Goal: Information Seeking & Learning: Compare options

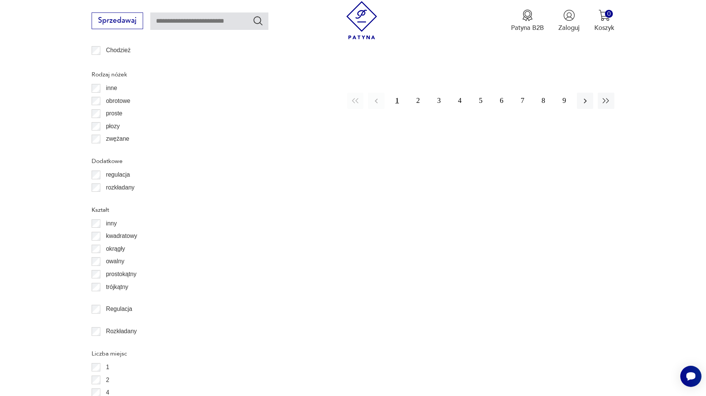
scroll to position [1033, 0]
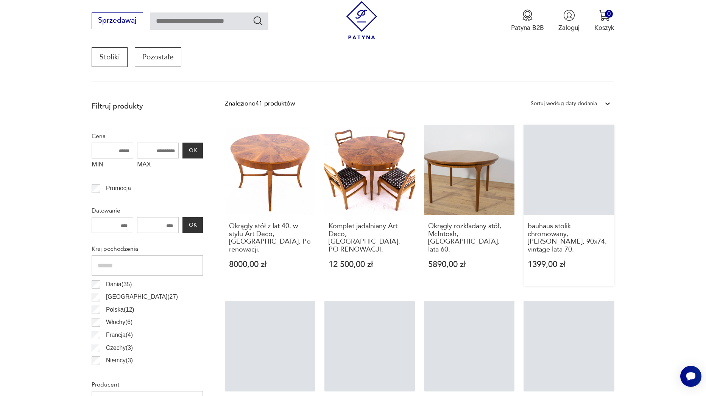
scroll to position [257, 0]
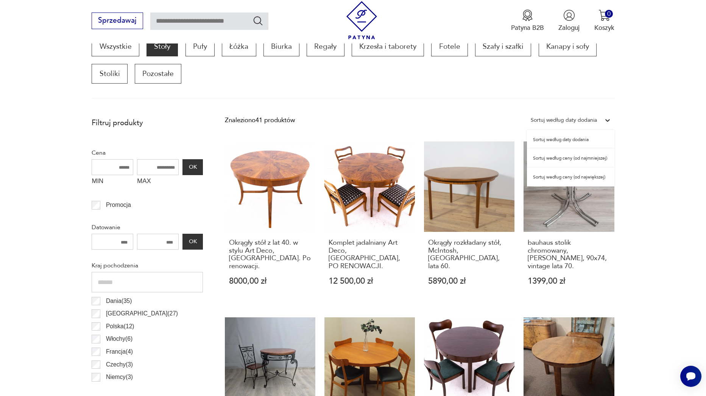
click at [571, 117] on div "Sortuj według daty dodania" at bounding box center [564, 120] width 66 height 10
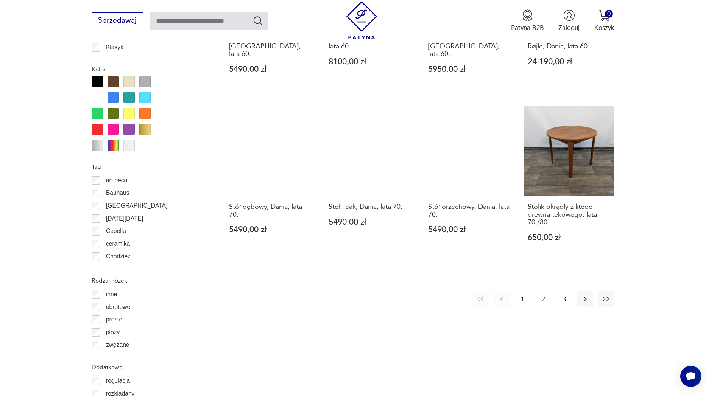
scroll to position [823, 0]
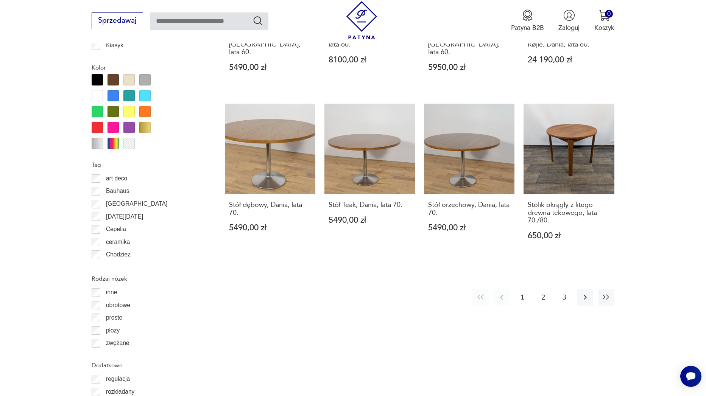
click at [543, 290] on button "2" at bounding box center [543, 298] width 16 height 16
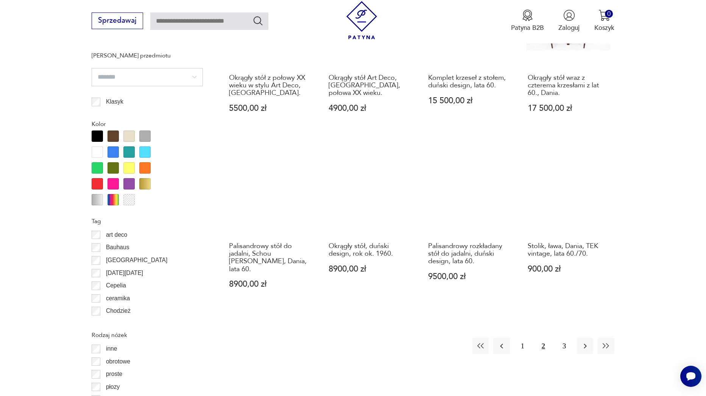
scroll to position [778, 0]
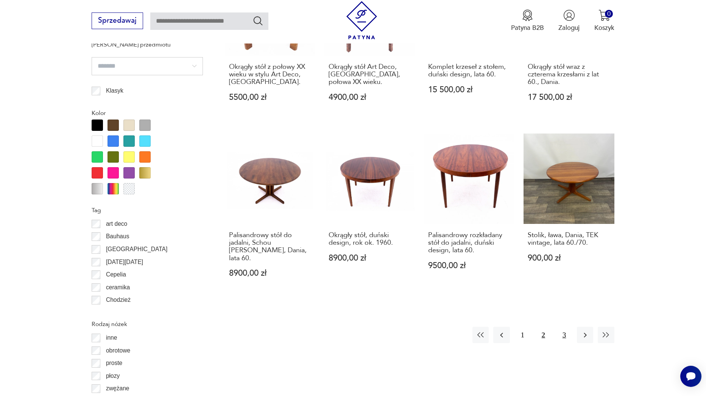
click at [565, 327] on button "3" at bounding box center [564, 335] width 16 height 16
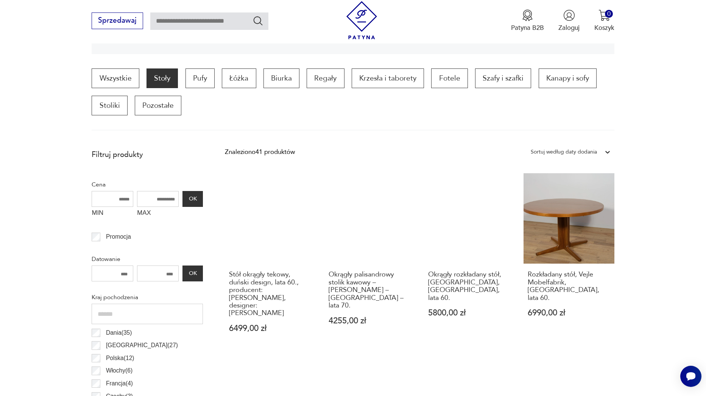
scroll to position [214, 0]
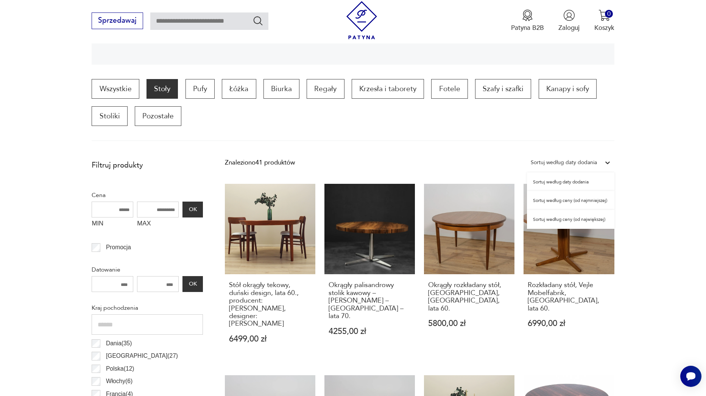
click at [580, 166] on div "Sortuj według daty dodania" at bounding box center [564, 163] width 66 height 10
click at [575, 201] on div "Sortuj według ceny (od najmniejszej)" at bounding box center [570, 200] width 87 height 19
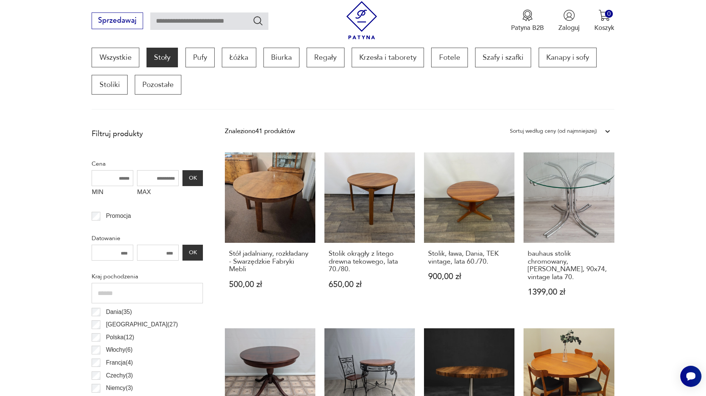
scroll to position [248, 0]
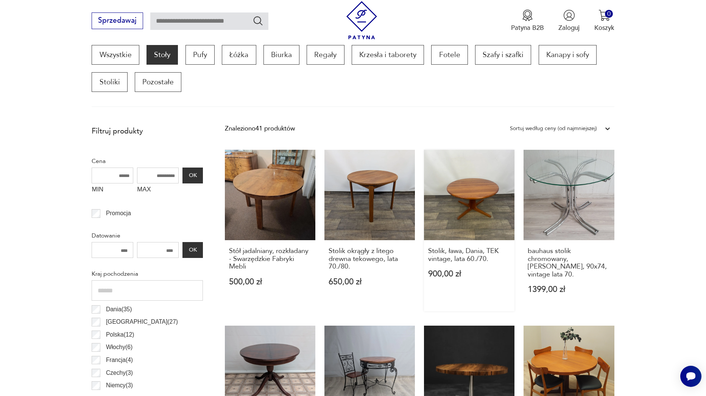
click at [479, 194] on link "Stolik, ława, Dania, TEK vintage, lata 60./70. 900,00 zł" at bounding box center [469, 231] width 90 height 162
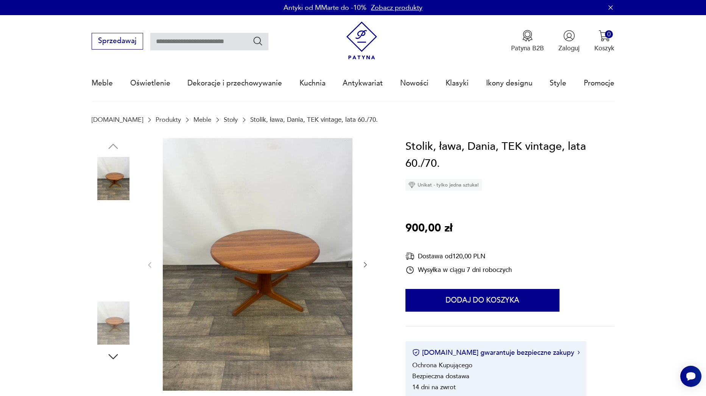
click at [118, 328] on img at bounding box center [113, 323] width 43 height 43
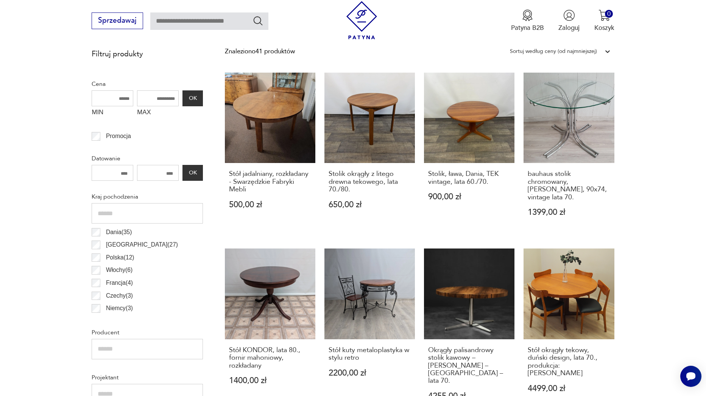
scroll to position [369, 0]
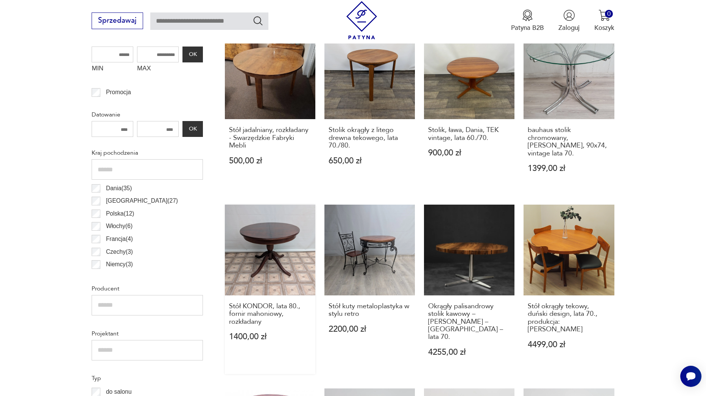
click at [273, 259] on link "Stół KONDOR, lata 80., fornir mahoniowy, rozkładany 1400,00 zł" at bounding box center [270, 289] width 90 height 169
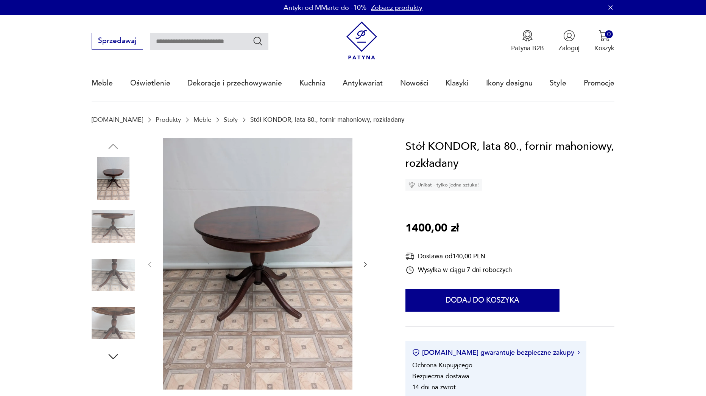
click at [288, 230] on img at bounding box center [258, 264] width 190 height 252
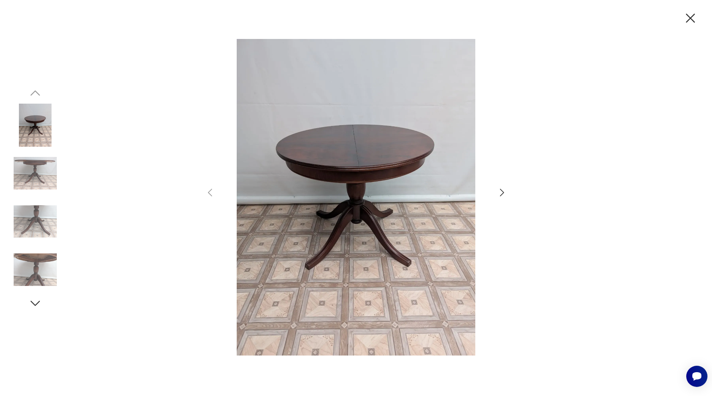
click at [503, 192] on icon "button" at bounding box center [502, 193] width 4 height 8
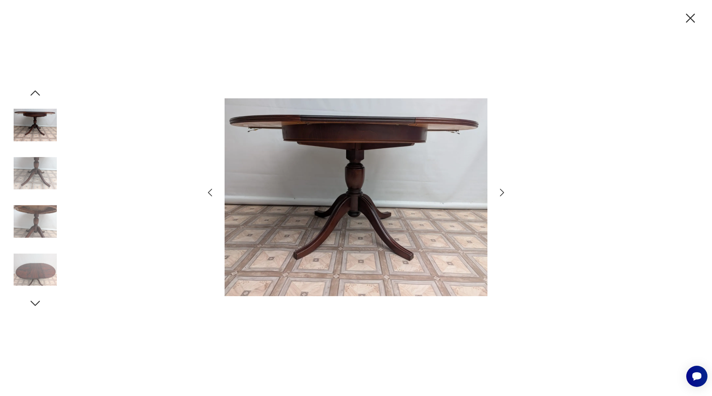
click at [503, 192] on icon "button" at bounding box center [502, 193] width 4 height 8
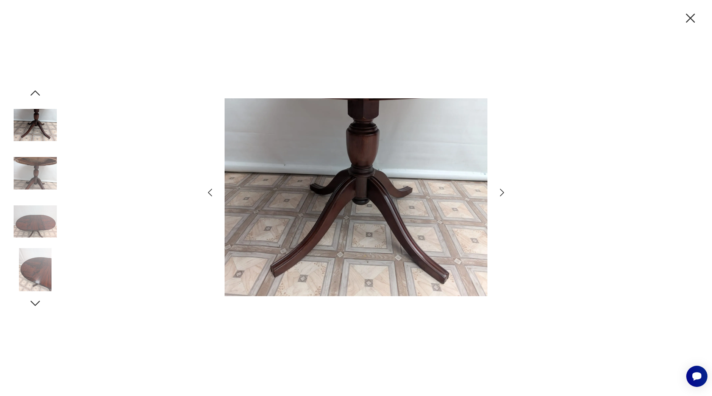
click at [503, 192] on icon "button" at bounding box center [502, 193] width 4 height 8
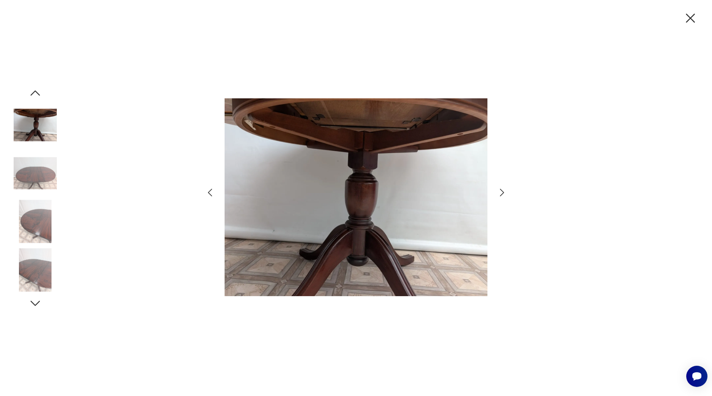
click at [503, 192] on icon "button" at bounding box center [502, 193] width 4 height 8
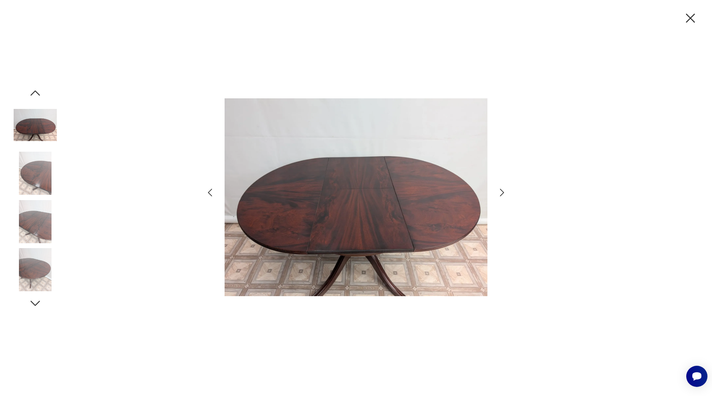
click at [503, 192] on icon "button" at bounding box center [502, 193] width 4 height 8
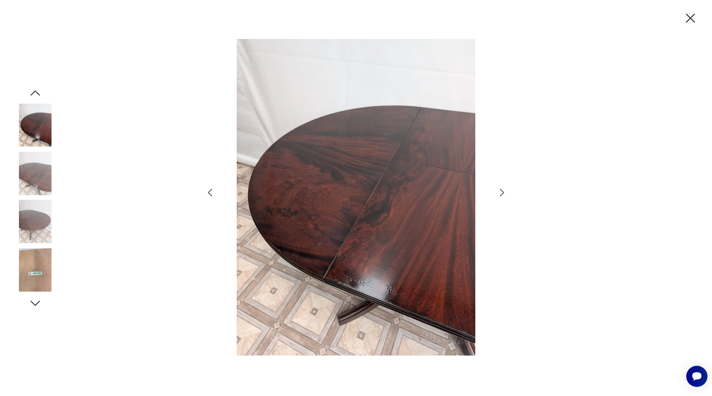
click at [503, 192] on icon "button" at bounding box center [502, 193] width 4 height 8
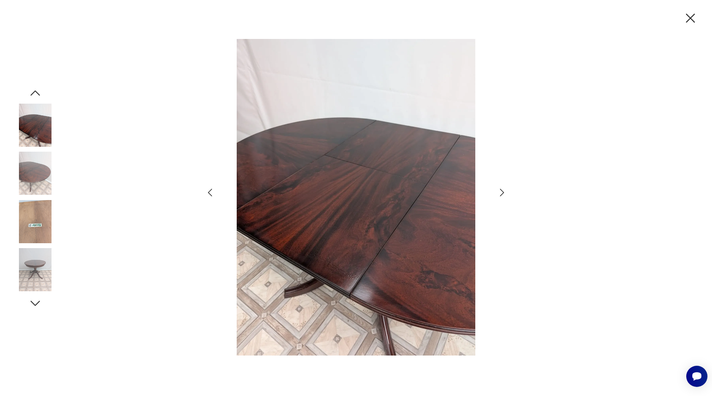
click at [503, 192] on icon "button" at bounding box center [502, 193] width 4 height 8
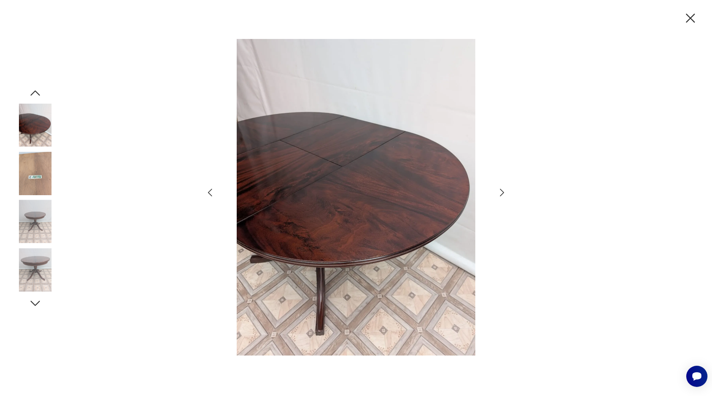
click at [503, 192] on icon "button" at bounding box center [502, 193] width 4 height 8
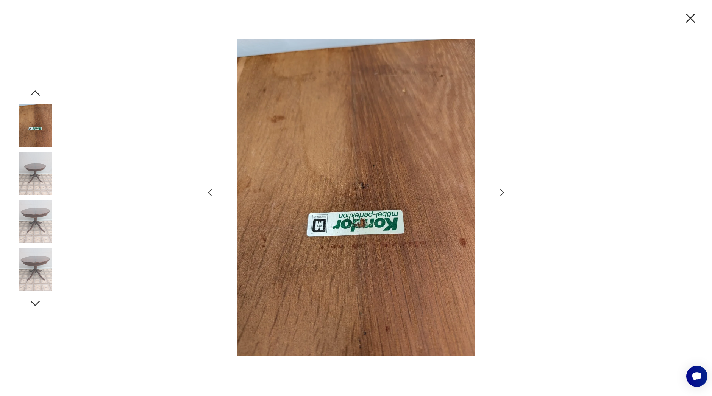
click at [503, 192] on icon "button" at bounding box center [502, 193] width 4 height 8
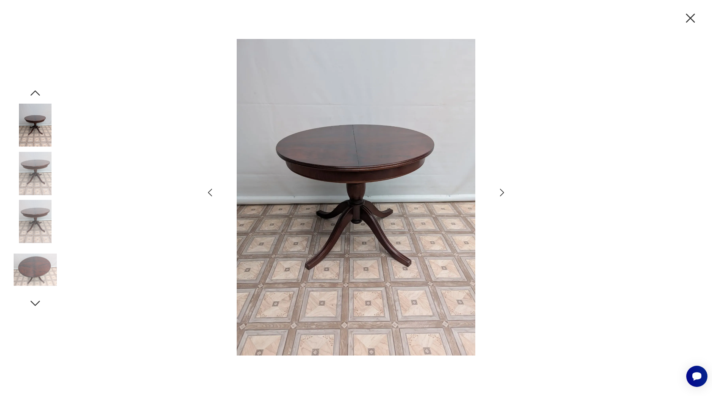
click at [503, 192] on icon "button" at bounding box center [502, 193] width 4 height 8
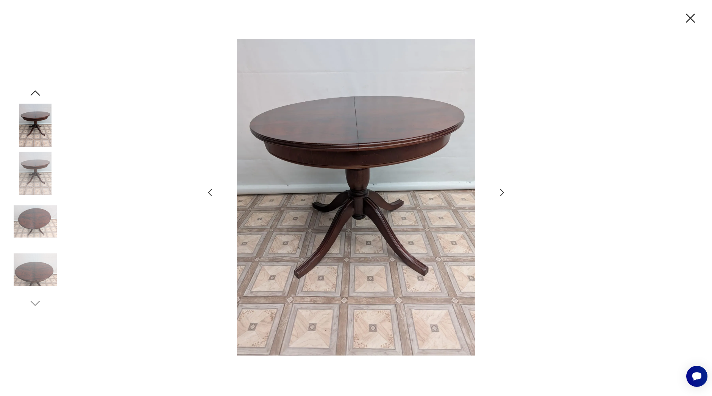
click at [503, 192] on icon "button" at bounding box center [502, 193] width 4 height 8
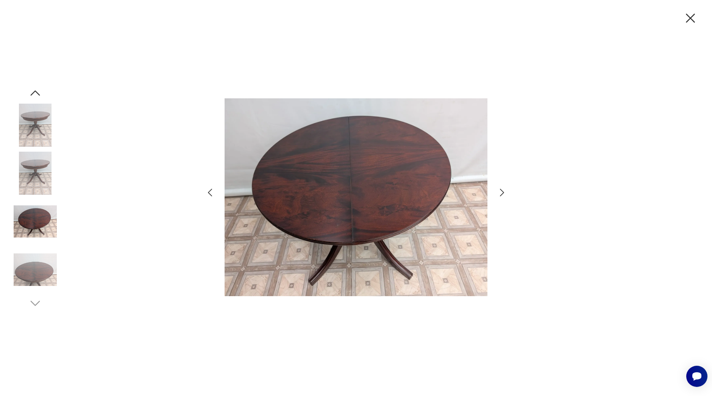
click at [695, 19] on icon "button" at bounding box center [690, 18] width 16 height 16
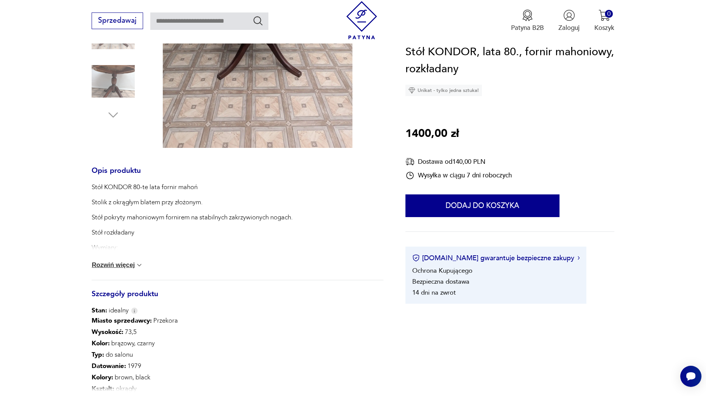
scroll to position [194, 0]
